Goal: Obtain resource: Obtain resource

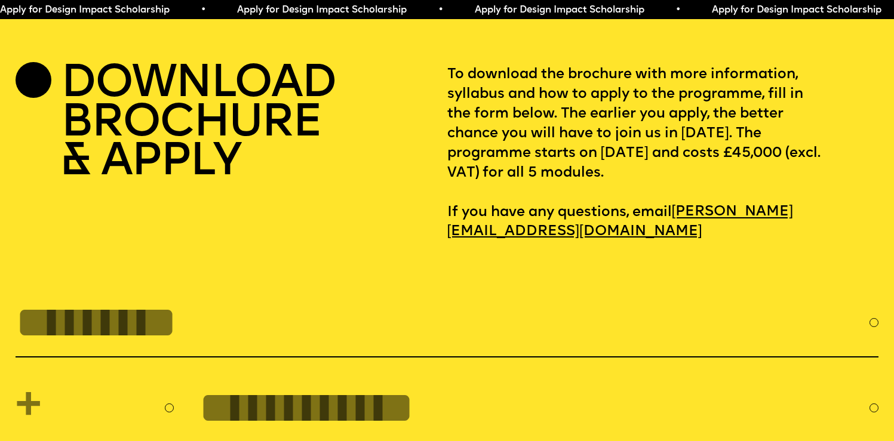
scroll to position [3894, 0]
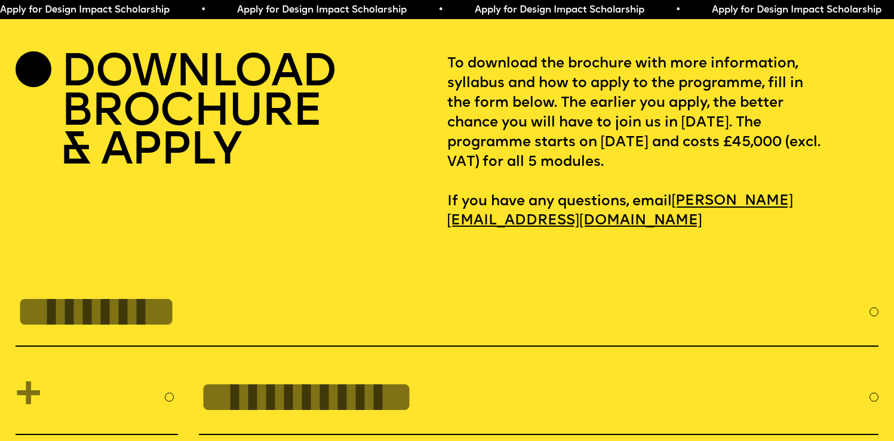
drag, startPoint x: 630, startPoint y: 131, endPoint x: 747, endPoint y: 196, distance: 133.7
click at [747, 196] on p "To download the brochure with more information, syllabus and how to apply to th…" at bounding box center [663, 142] width 432 height 177
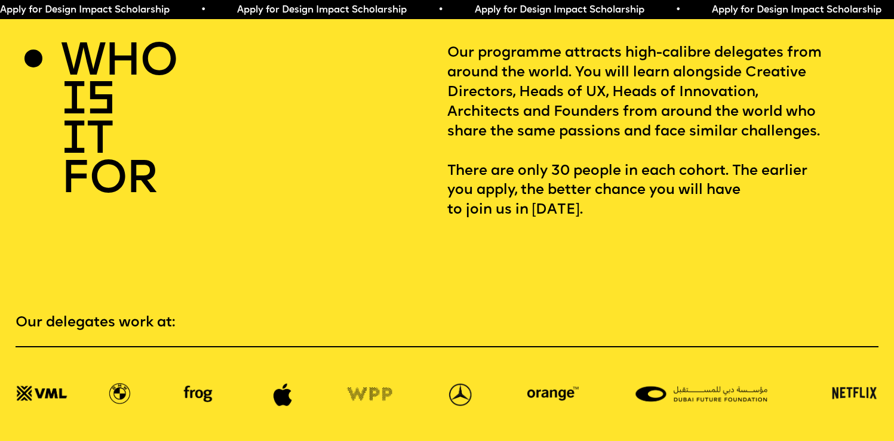
scroll to position [1784, 0]
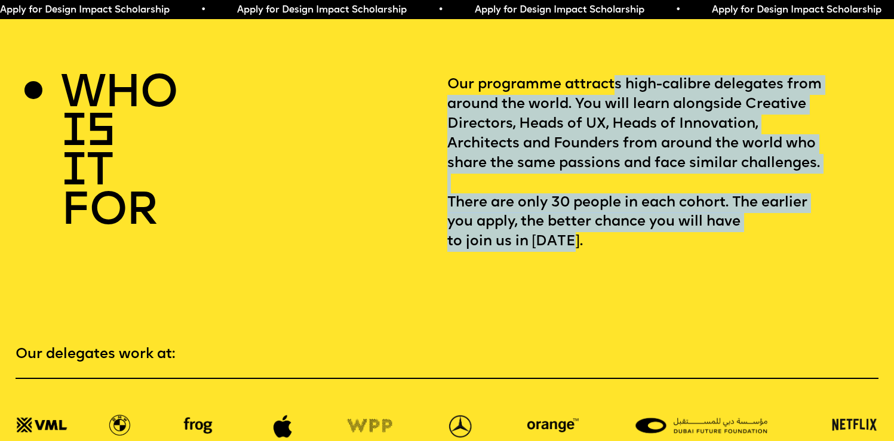
drag, startPoint x: 615, startPoint y: 82, endPoint x: 684, endPoint y: 265, distance: 194.9
click at [684, 252] on p "Our programme attracts high-calibre delegates from around the world. You will l…" at bounding box center [663, 163] width 432 height 177
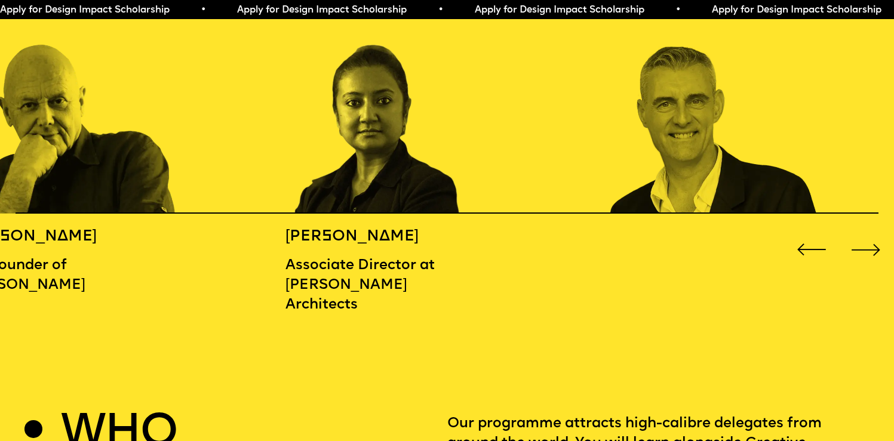
scroll to position [1450, 0]
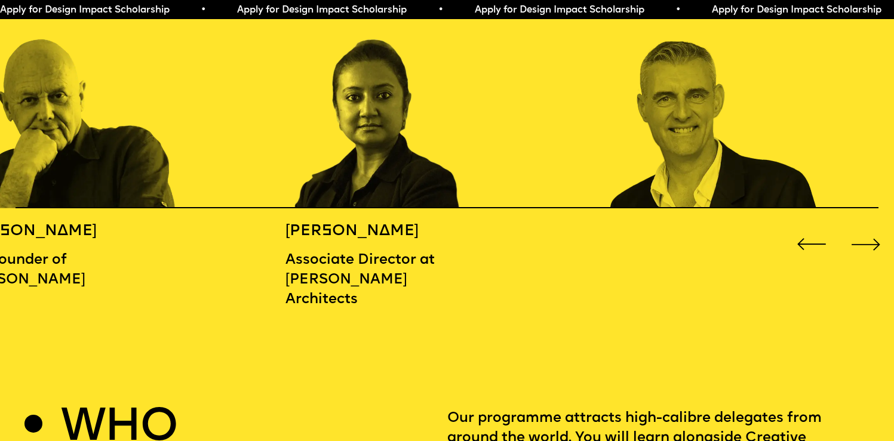
click at [860, 240] on div "Next slide" at bounding box center [866, 244] width 36 height 36
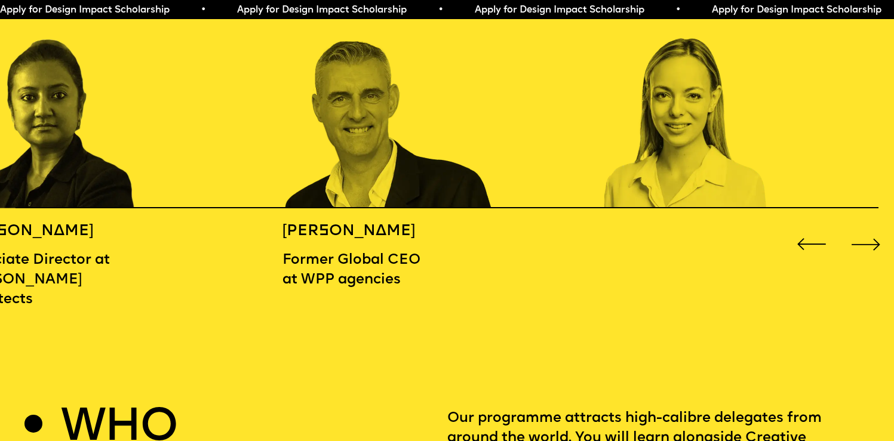
click at [860, 240] on div "Next slide" at bounding box center [866, 244] width 36 height 36
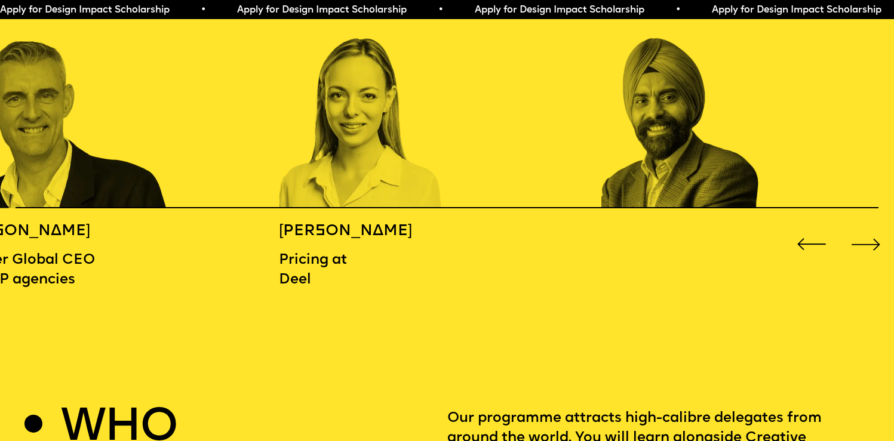
click at [860, 240] on div "Next slide" at bounding box center [866, 244] width 36 height 36
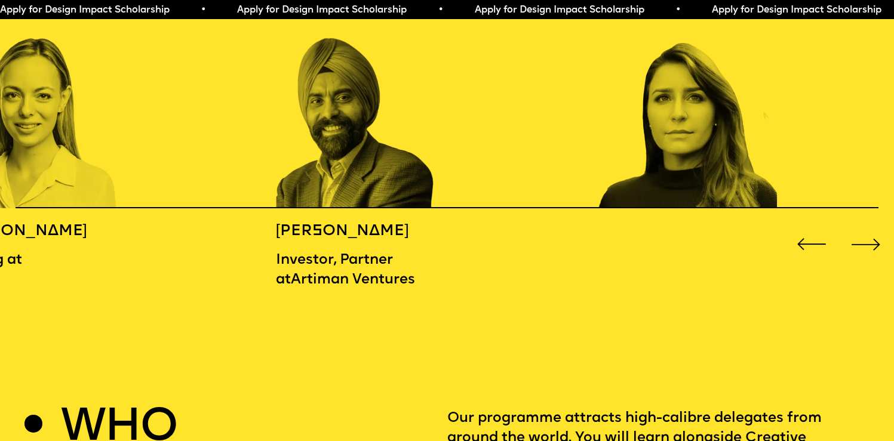
click at [863, 247] on div "Next slide" at bounding box center [866, 244] width 36 height 36
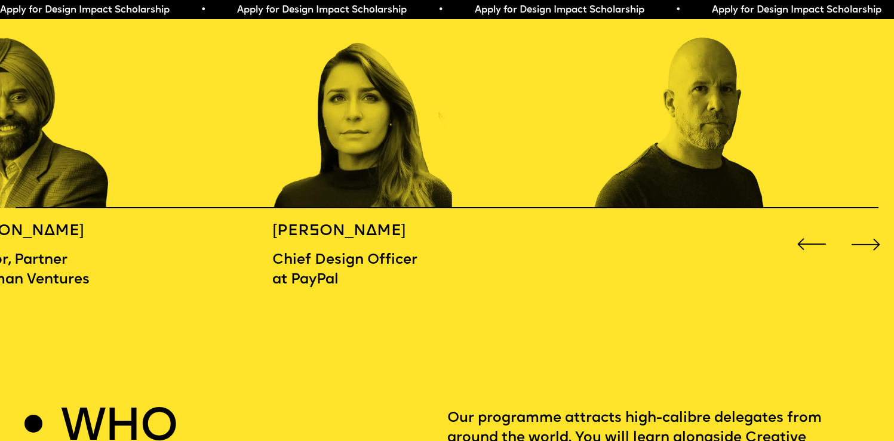
click at [863, 245] on div "Next slide" at bounding box center [866, 244] width 36 height 36
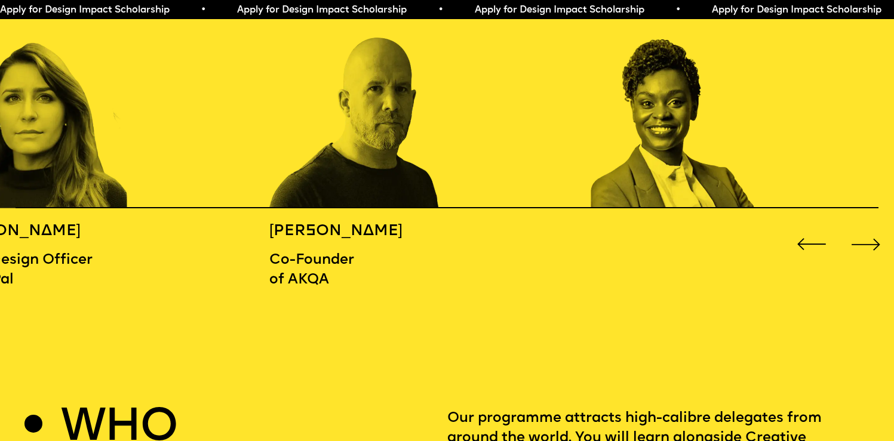
click at [863, 244] on div "Next slide" at bounding box center [866, 244] width 36 height 36
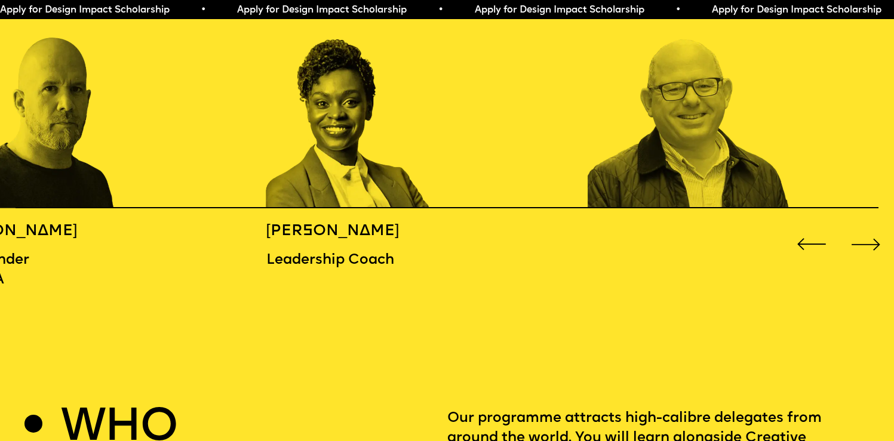
click at [863, 244] on div "Next slide" at bounding box center [866, 244] width 36 height 36
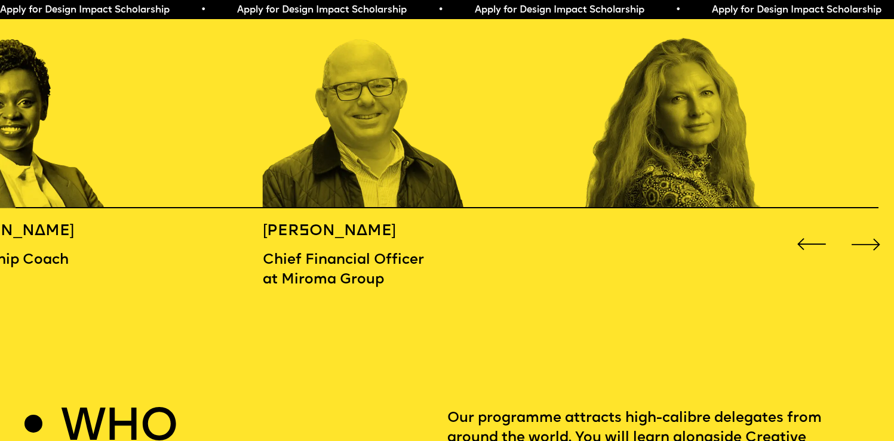
click at [863, 244] on div "Next slide" at bounding box center [866, 244] width 36 height 36
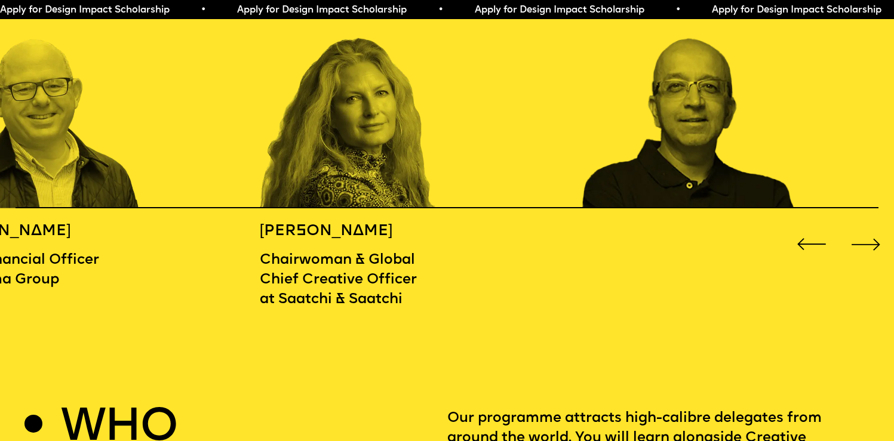
click at [863, 244] on div "Next slide" at bounding box center [866, 244] width 36 height 36
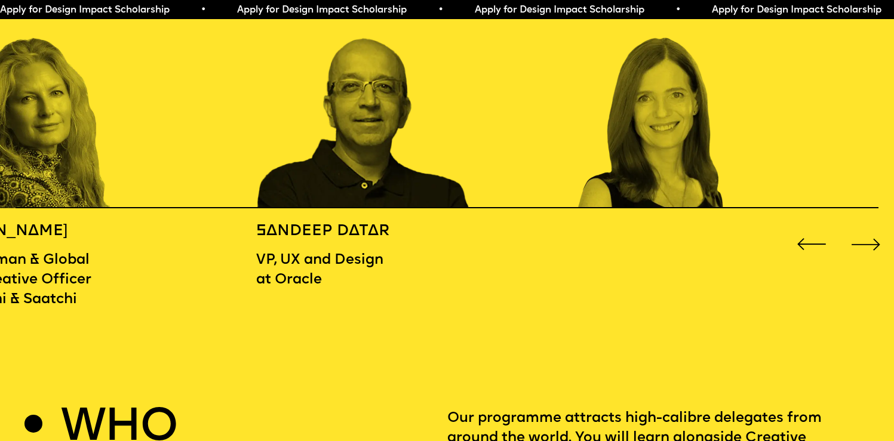
click at [863, 244] on div "Next slide" at bounding box center [866, 244] width 36 height 36
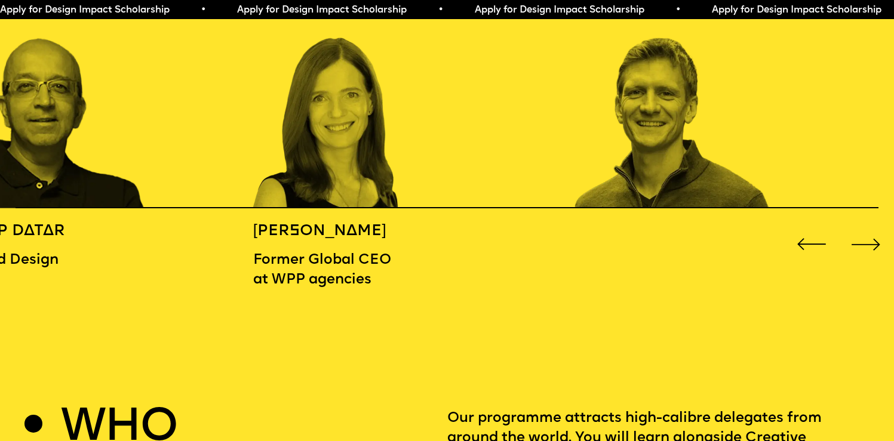
click at [863, 244] on div "Next slide" at bounding box center [866, 244] width 36 height 36
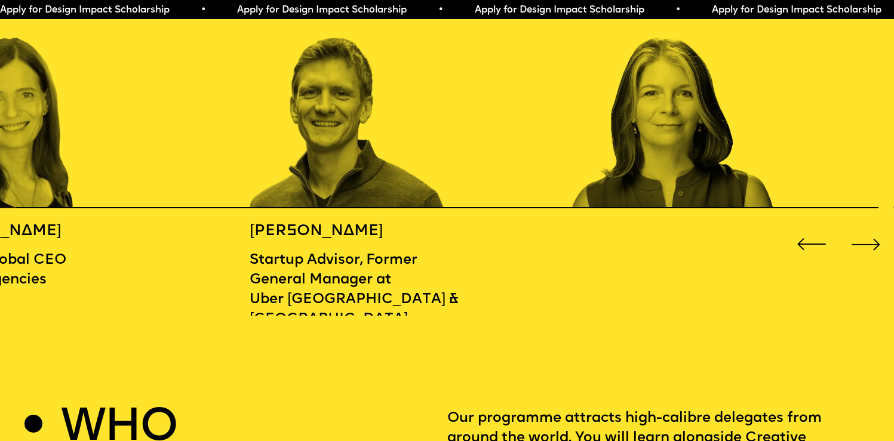
click at [863, 244] on div "Next slide" at bounding box center [866, 244] width 36 height 36
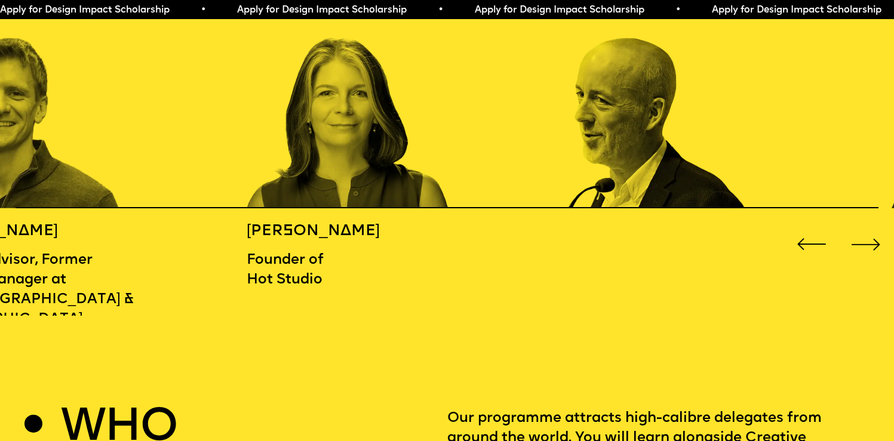
click at [863, 244] on div "Next slide" at bounding box center [866, 244] width 36 height 36
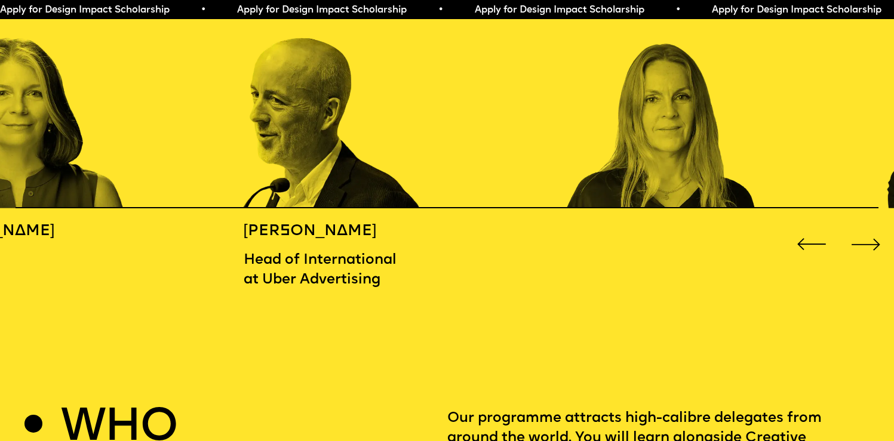
click at [863, 244] on div "Next slide" at bounding box center [866, 244] width 36 height 36
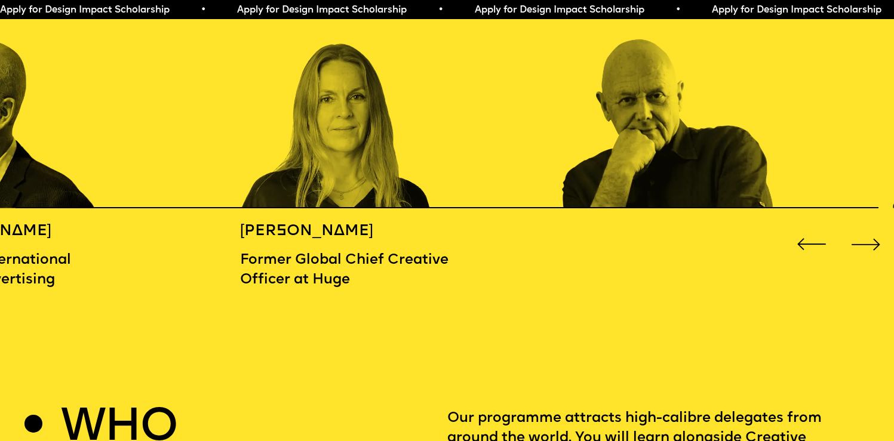
click at [863, 244] on div "Next slide" at bounding box center [866, 244] width 36 height 36
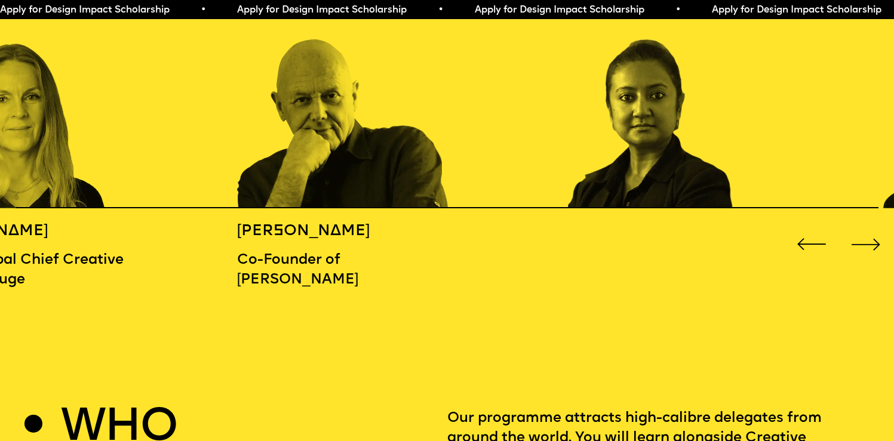
click at [863, 244] on div "Next slide" at bounding box center [866, 244] width 36 height 36
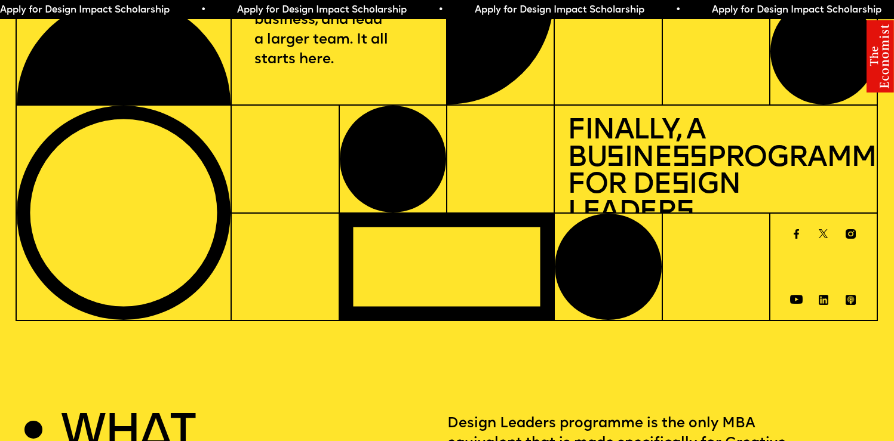
scroll to position [0, 0]
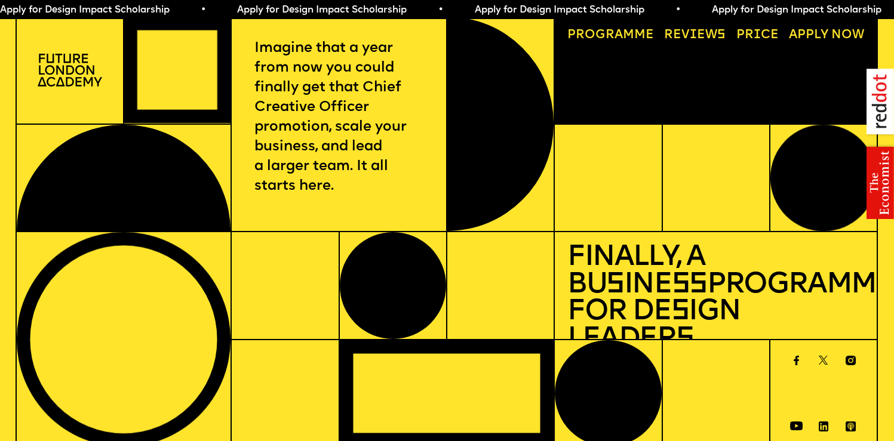
click at [283, 7] on span "Apply for Design Impact Scholarship • Apply for Design Impact Scholarship • App…" at bounding box center [591, 10] width 1187 height 10
